Goal: Task Accomplishment & Management: Manage account settings

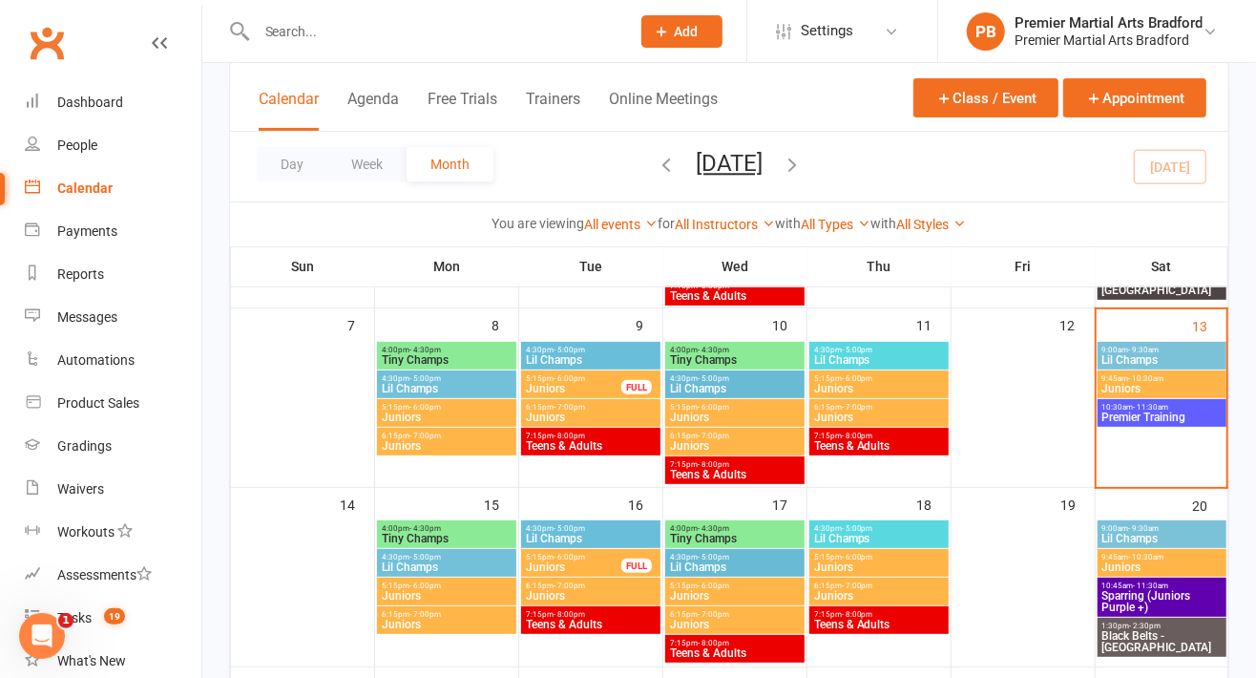
scroll to position [236, 0]
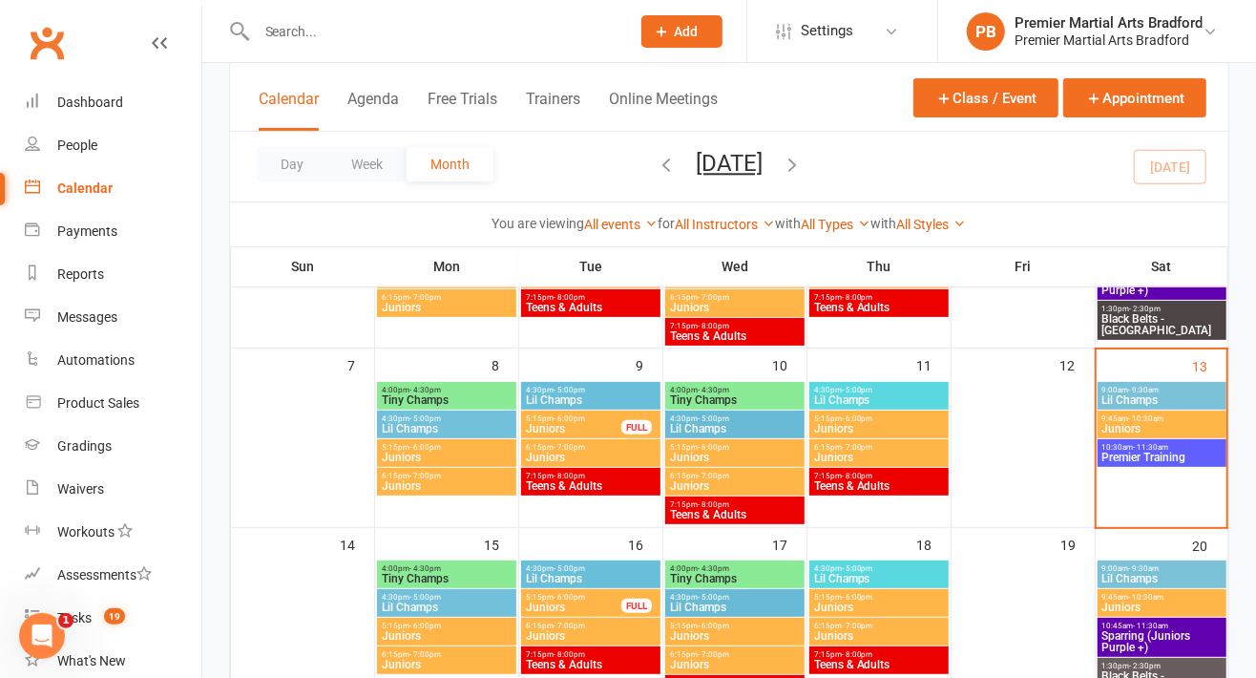
click at [1154, 458] on span "Premier Training" at bounding box center [1162, 456] width 121 height 11
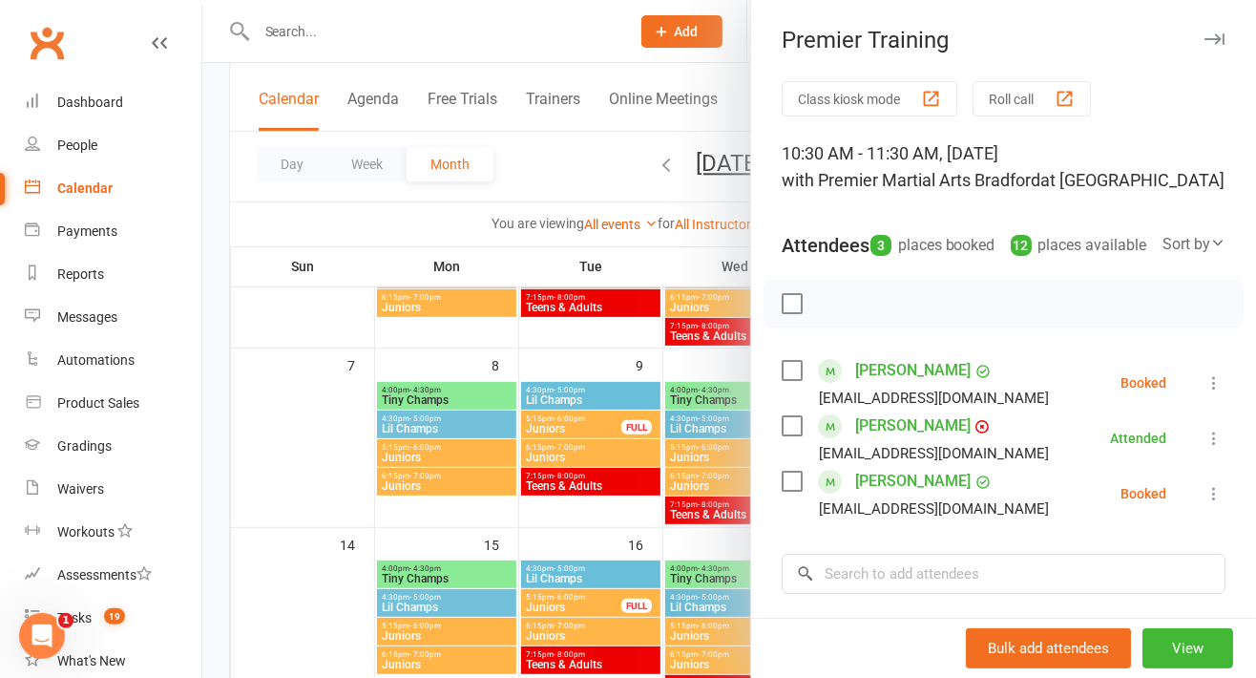
click at [785, 380] on label at bounding box center [791, 370] width 19 height 19
click at [827, 312] on icon "button" at bounding box center [835, 304] width 16 height 16
click at [782, 380] on label at bounding box center [791, 370] width 19 height 19
click at [870, 386] on link "[PERSON_NAME]" at bounding box center [912, 370] width 115 height 31
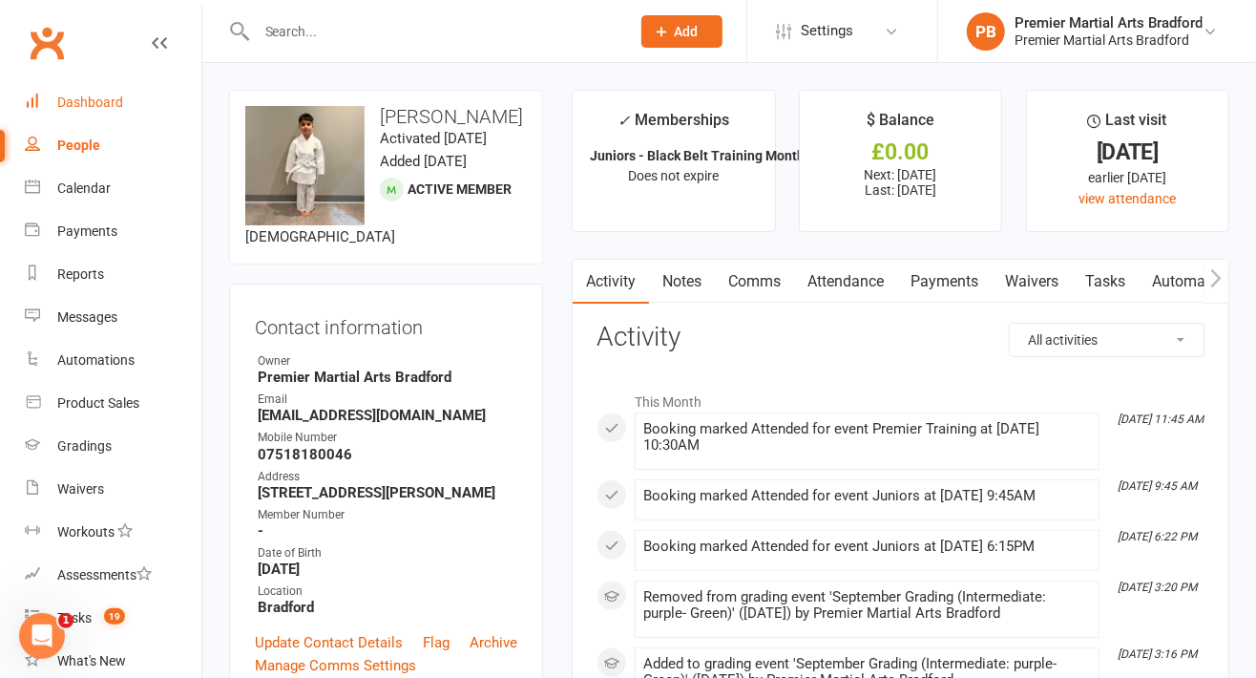
click at [94, 107] on div "Dashboard" at bounding box center [90, 101] width 66 height 15
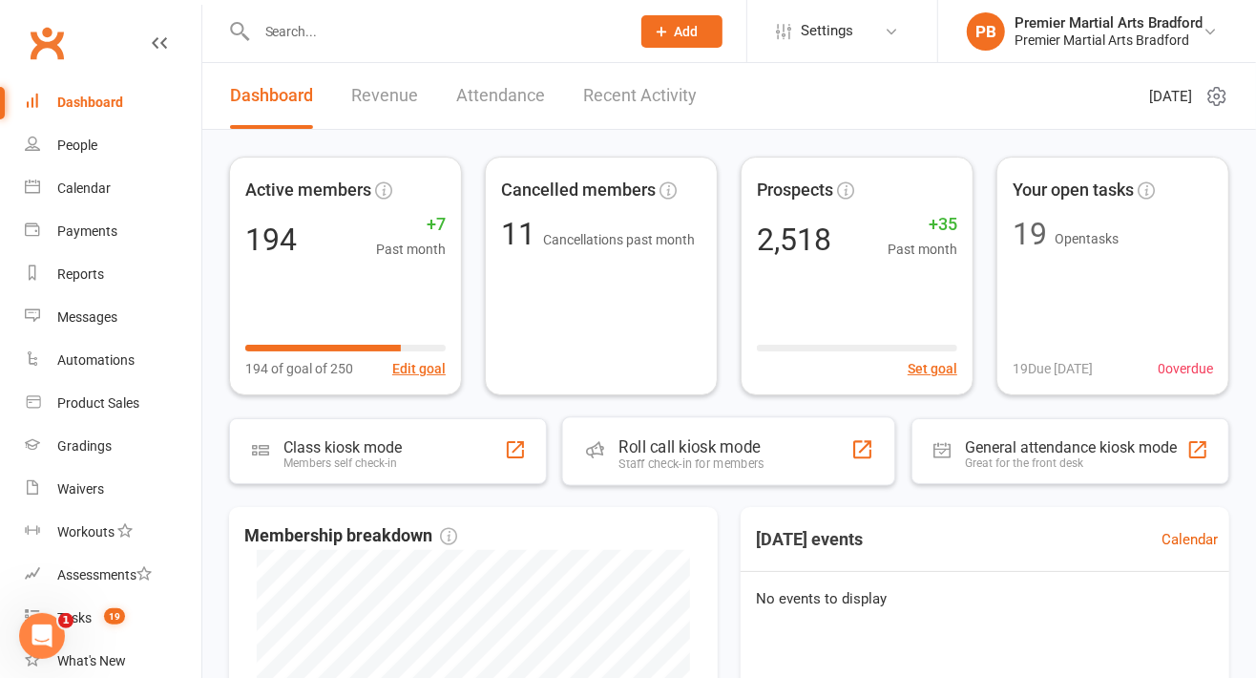
click at [94, 196] on link "Calendar" at bounding box center [113, 188] width 177 height 43
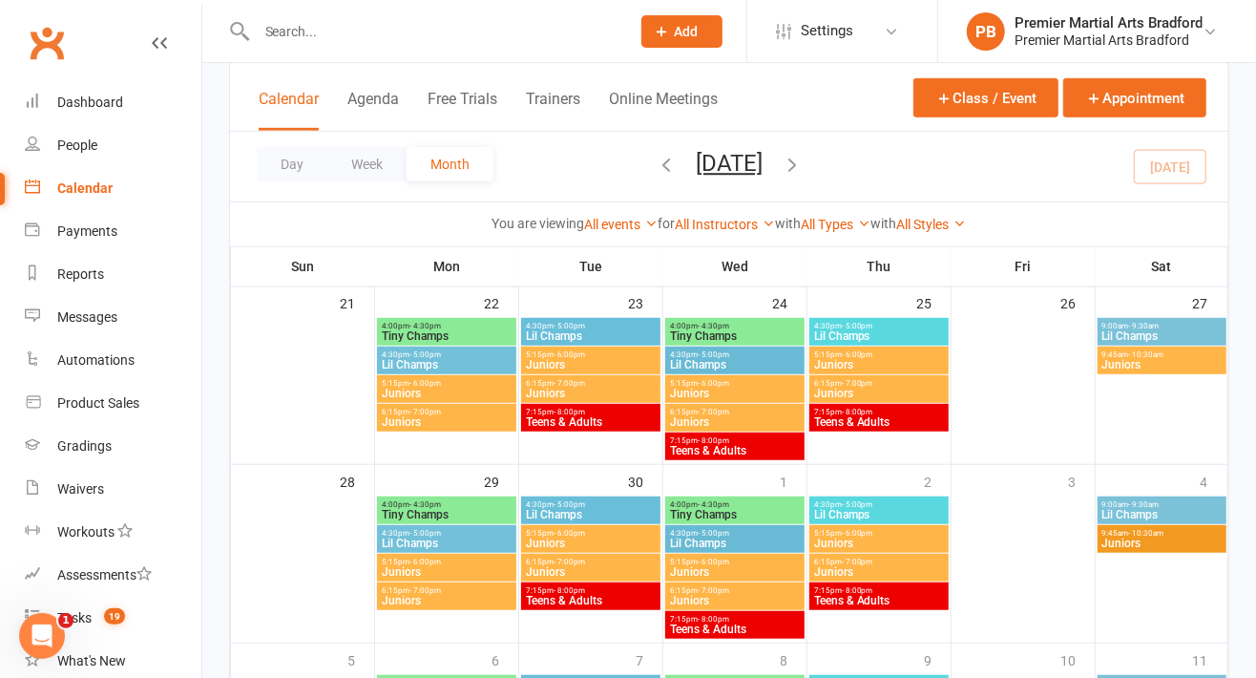
scroll to position [656, 0]
